Goal: Information Seeking & Learning: Learn about a topic

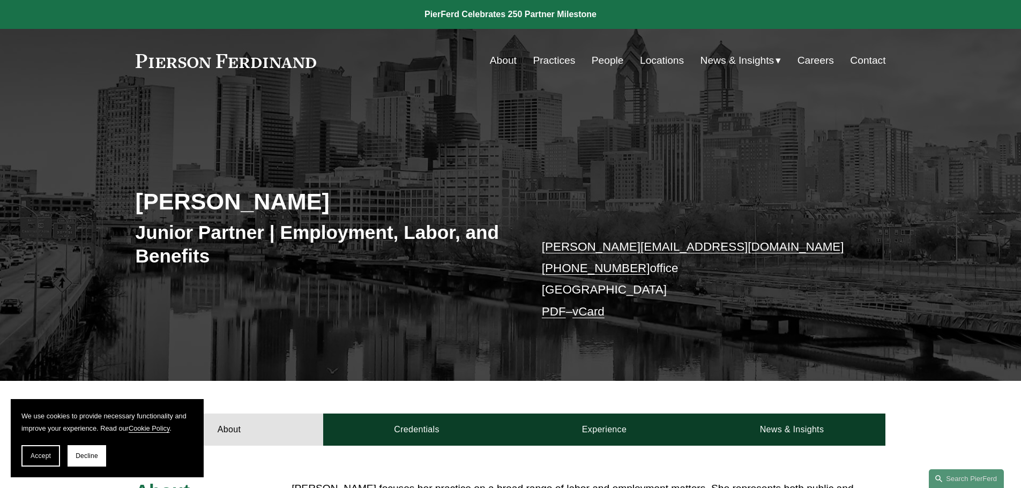
click at [601, 60] on link "People" at bounding box center [608, 60] width 32 height 20
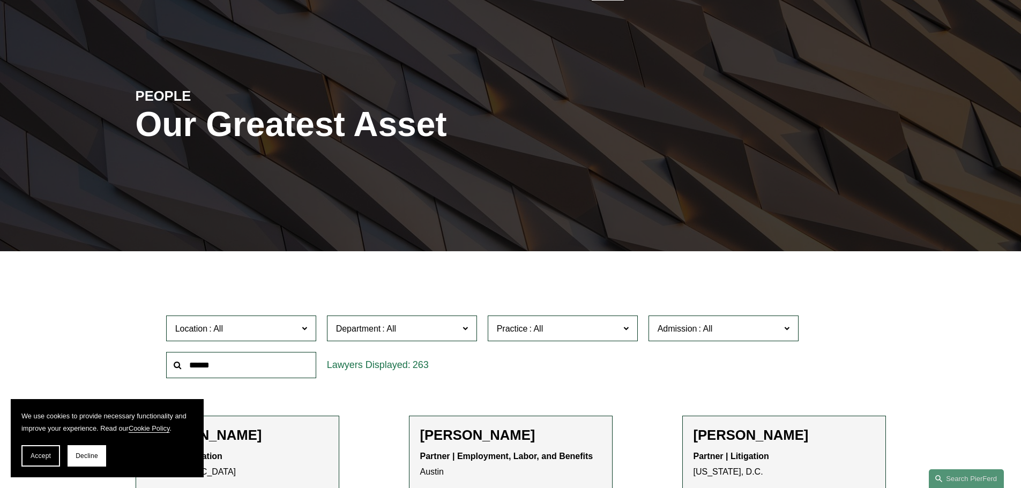
scroll to position [161, 0]
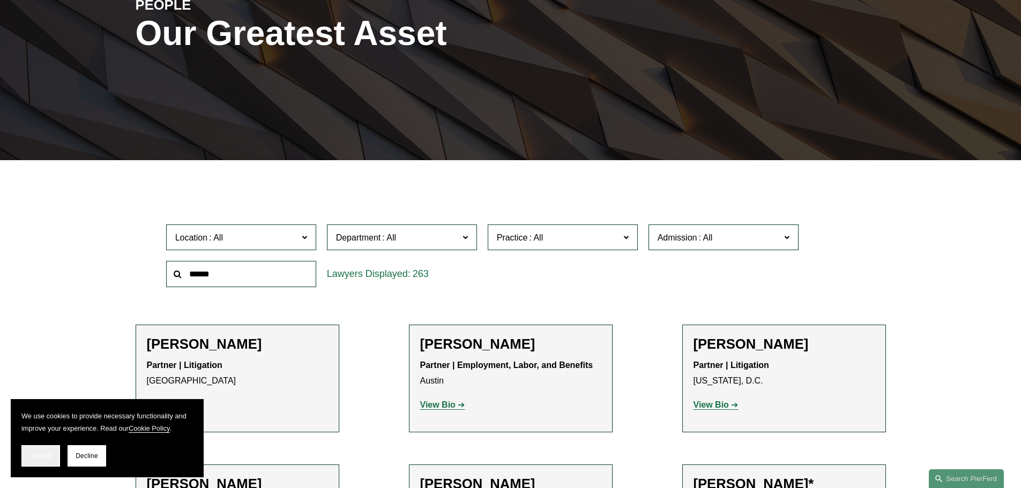
click at [46, 462] on button "Accept" at bounding box center [40, 456] width 39 height 21
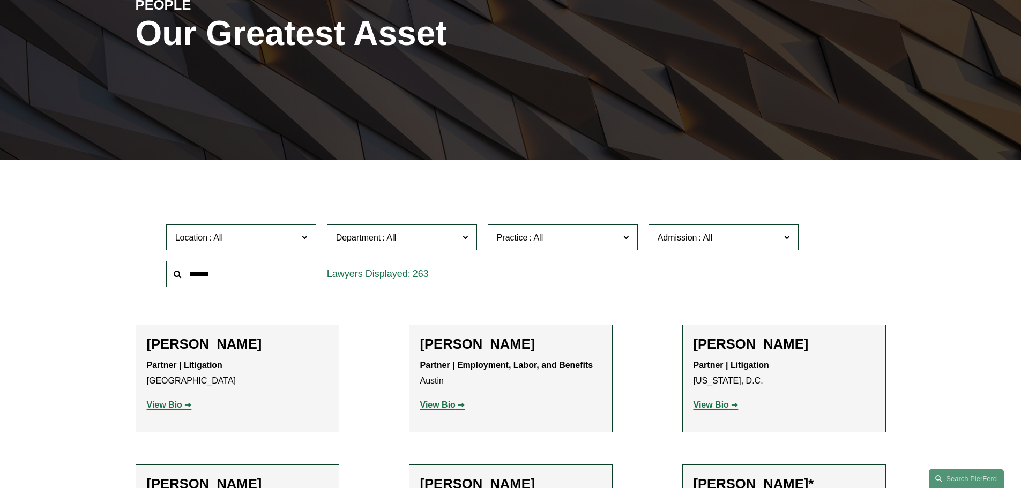
click at [263, 270] on input "text" at bounding box center [241, 274] width 150 height 26
type input "*"
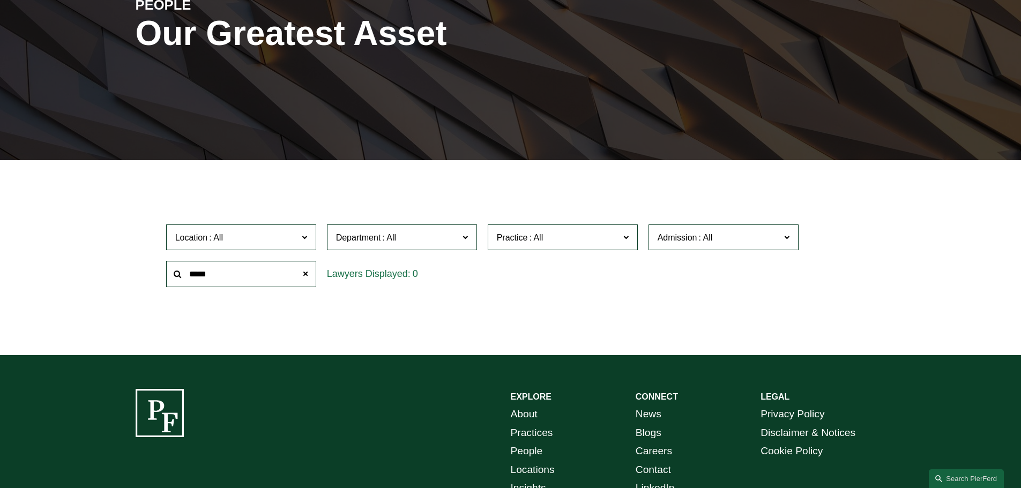
click at [195, 277] on input "*****" at bounding box center [241, 274] width 150 height 26
click at [190, 278] on input "****" at bounding box center [241, 274] width 150 height 26
type input "***"
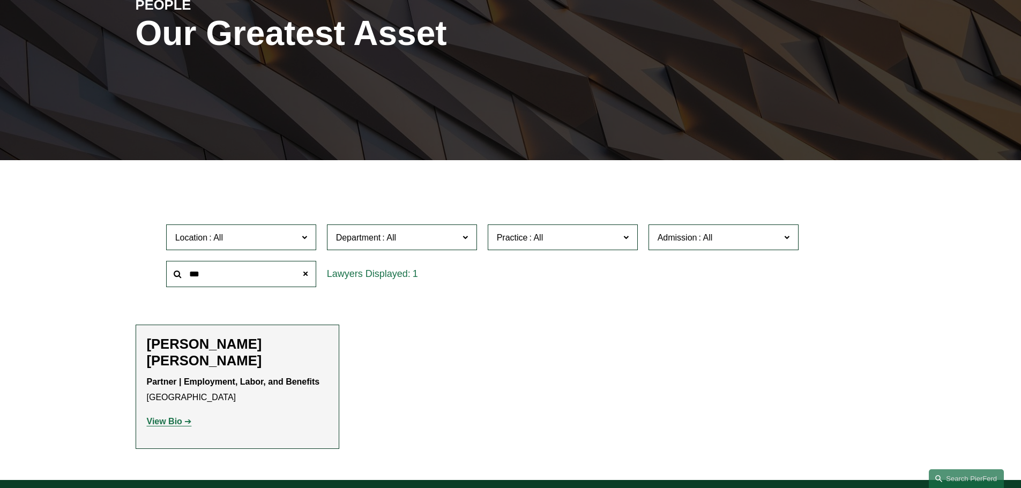
click at [177, 352] on h2 "[PERSON_NAME] [PERSON_NAME]" at bounding box center [237, 352] width 181 height 33
click at [167, 418] on strong "View Bio" at bounding box center [164, 421] width 35 height 9
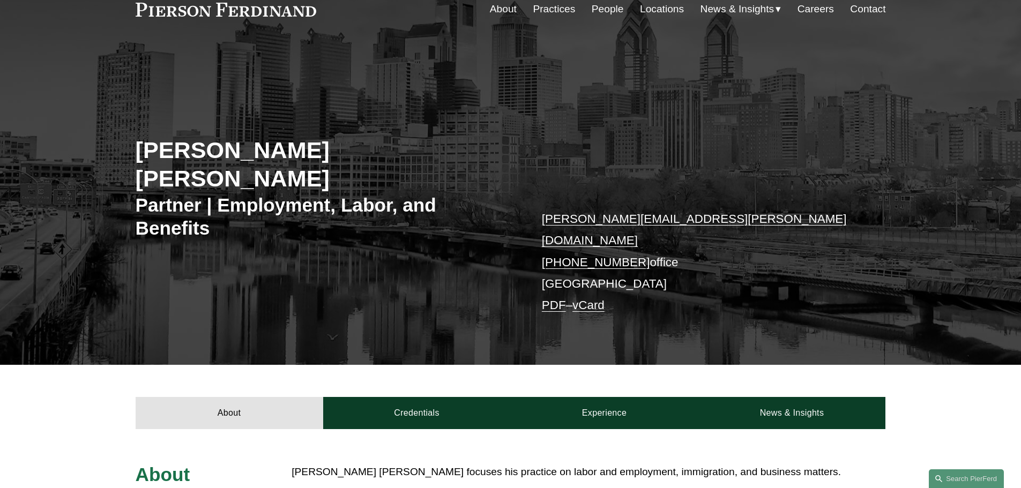
scroll to position [107, 0]
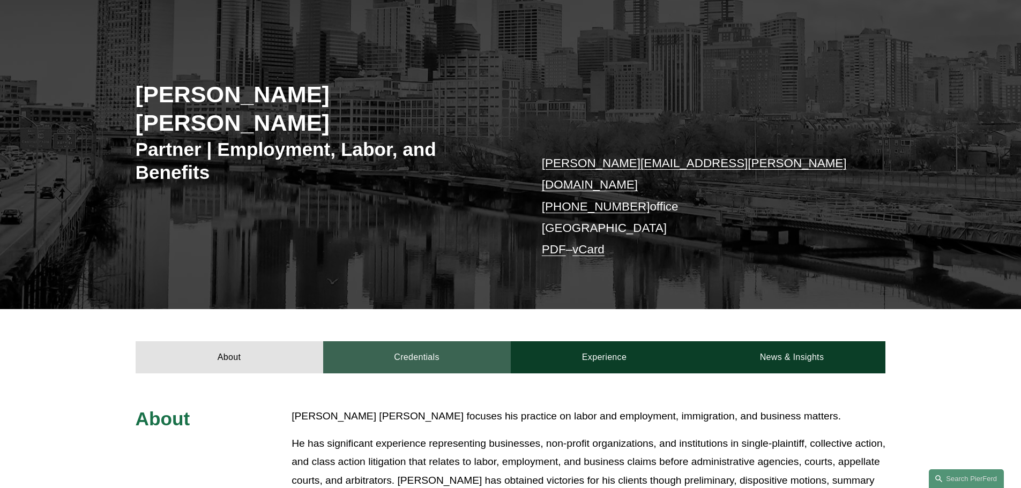
click at [412, 342] on link "Credentials" at bounding box center [417, 358] width 188 height 32
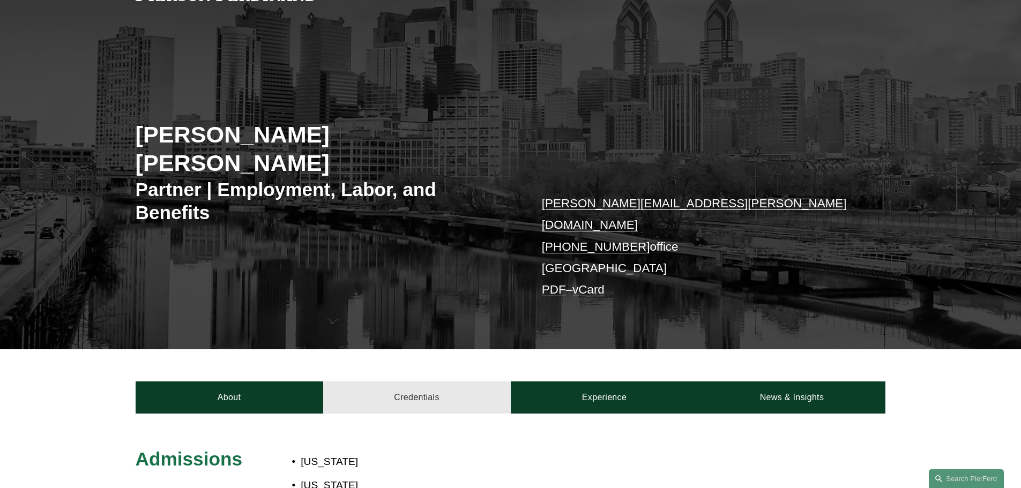
scroll to position [0, 0]
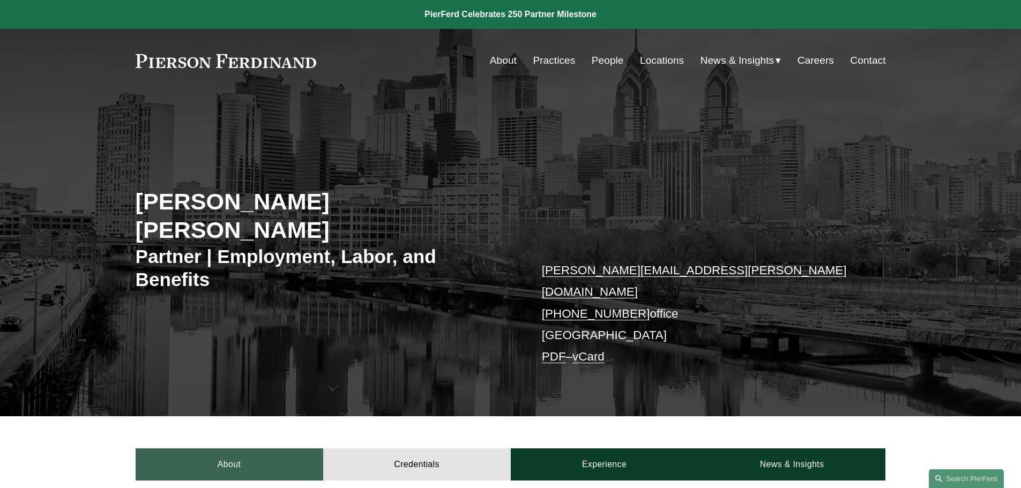
click at [232, 449] on link "About" at bounding box center [230, 465] width 188 height 32
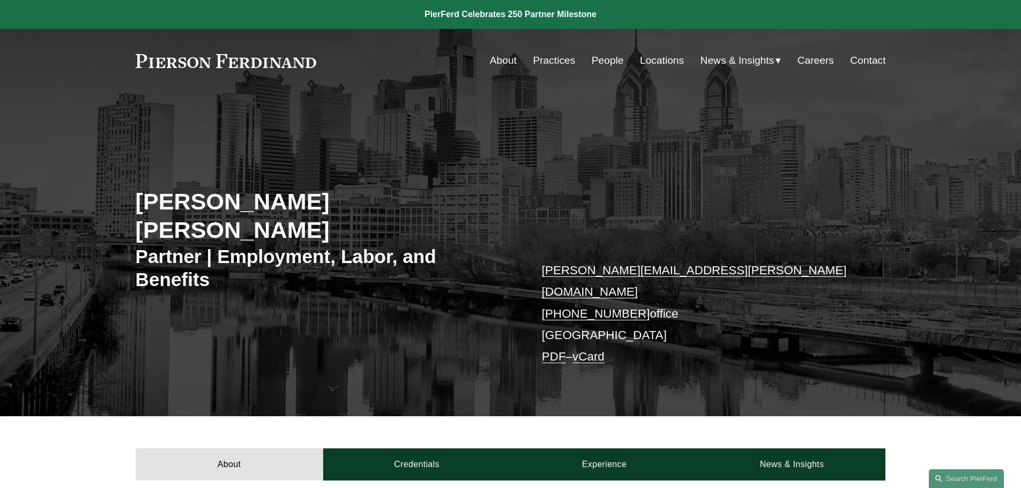
drag, startPoint x: 134, startPoint y: 203, endPoint x: 492, endPoint y: 209, distance: 358.2
click at [492, 209] on div "Giovanni D. Antonucci Di Cesare Partner | Employment, Labor, and Benefits giova…" at bounding box center [510, 269] width 1021 height 293
click at [239, 202] on h2 "[PERSON_NAME] [PERSON_NAME]" at bounding box center [323, 216] width 375 height 56
drag, startPoint x: 133, startPoint y: 198, endPoint x: 236, endPoint y: 206, distance: 103.8
click at [236, 206] on div "Giovanni D. Antonucci Di Cesare Partner | Employment, Labor, and Benefits giova…" at bounding box center [510, 269] width 1021 height 293
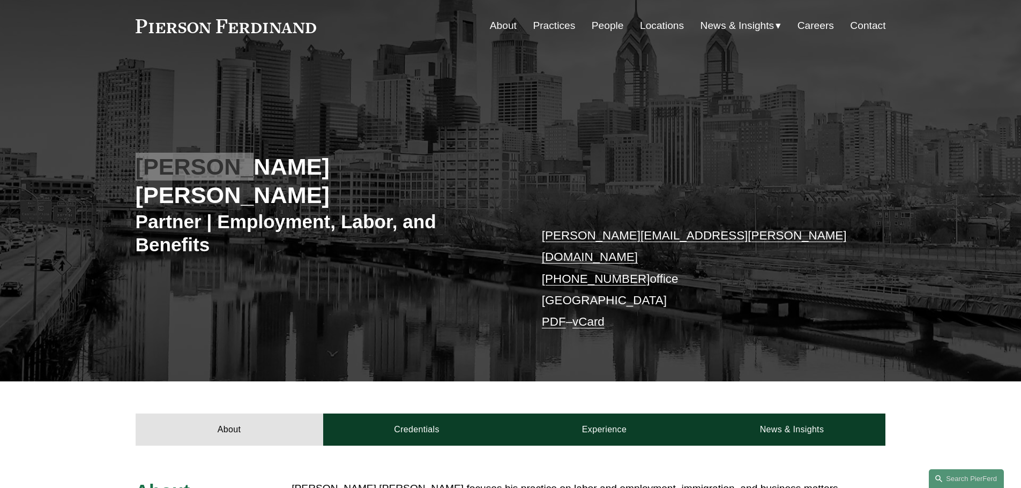
scroll to position [54, 0]
